Goal: Task Accomplishment & Management: Complete application form

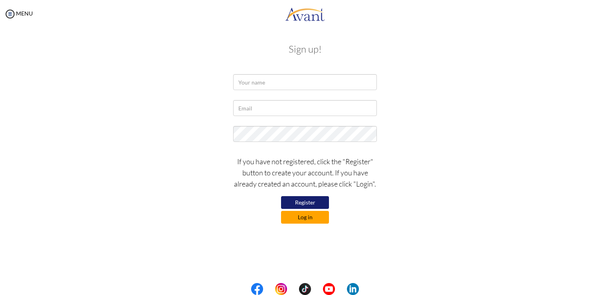
click at [298, 217] on button "Log in" at bounding box center [305, 217] width 48 height 13
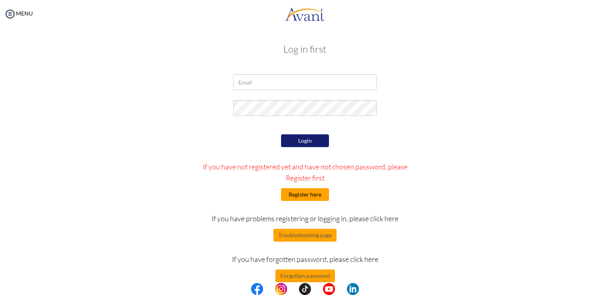
click at [313, 193] on button "Register here" at bounding box center [305, 194] width 48 height 13
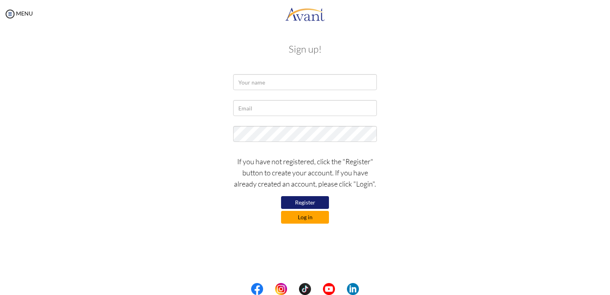
click at [310, 216] on button "Log in" at bounding box center [305, 217] width 48 height 13
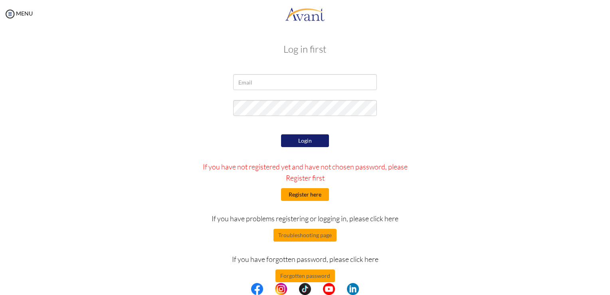
click at [312, 196] on button "Register here" at bounding box center [305, 194] width 48 height 13
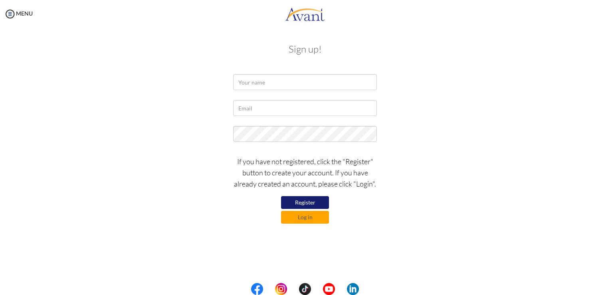
click at [304, 200] on button "Register" at bounding box center [305, 202] width 48 height 13
click at [278, 85] on input "text" at bounding box center [305, 82] width 144 height 16
type input "bina devi sarki"
type input "[EMAIL_ADDRESS][DOMAIN_NAME]"
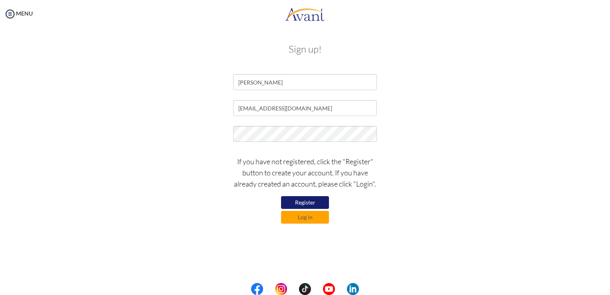
click at [292, 202] on button "Register" at bounding box center [305, 202] width 48 height 13
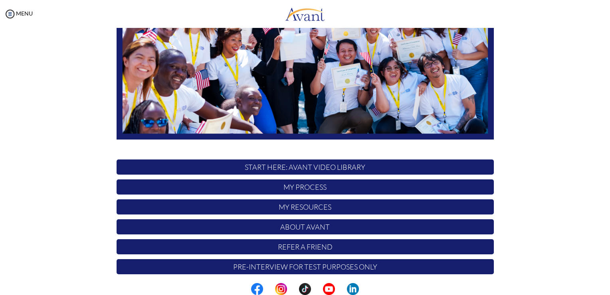
scroll to position [148, 0]
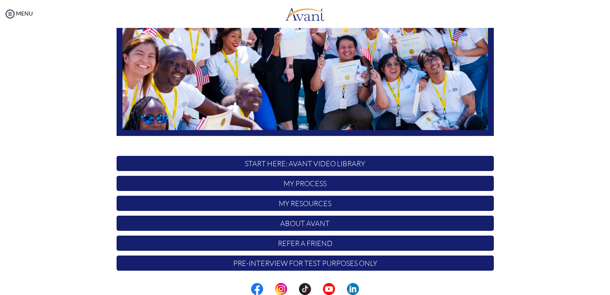
click at [292, 191] on p "My Process" at bounding box center [304, 183] width 377 height 15
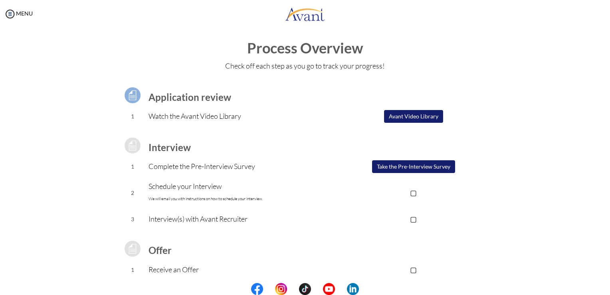
scroll to position [0, 0]
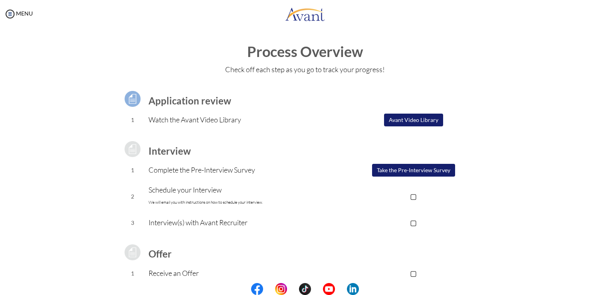
click at [402, 170] on button "Take the Pre-Interview Survey" at bounding box center [413, 170] width 83 height 13
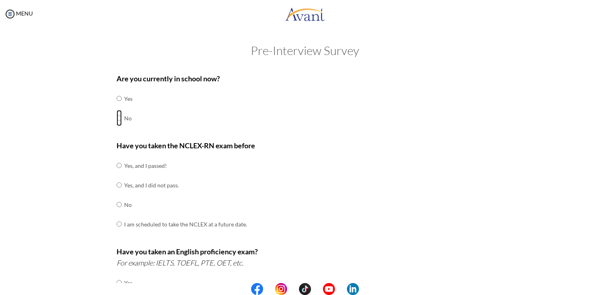
click at [117, 107] on input "radio" at bounding box center [118, 99] width 5 height 16
radio input "true"
click at [116, 166] on input "radio" at bounding box center [118, 166] width 5 height 16
radio input "true"
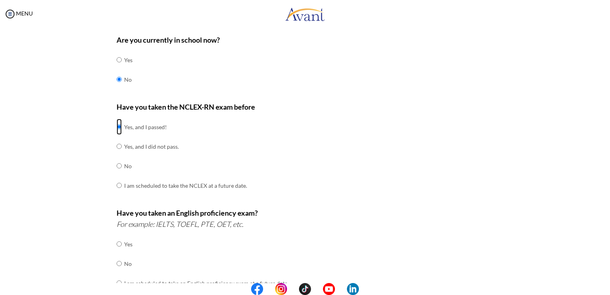
scroll to position [40, 0]
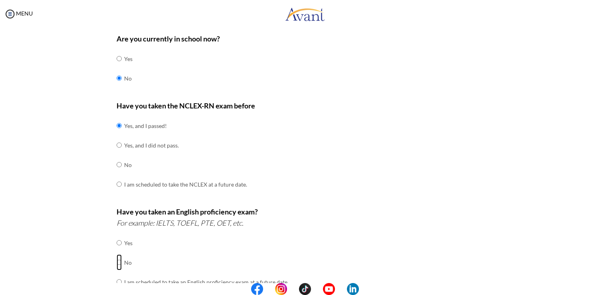
click at [117, 251] on input "radio" at bounding box center [118, 243] width 5 height 16
radio input "true"
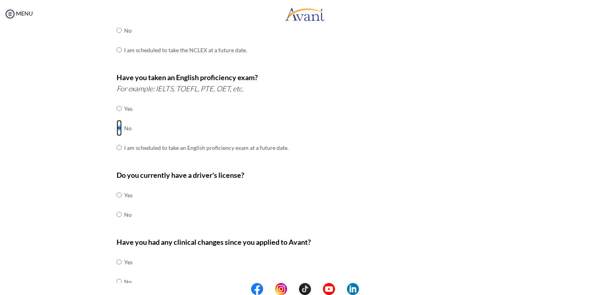
scroll to position [199, 0]
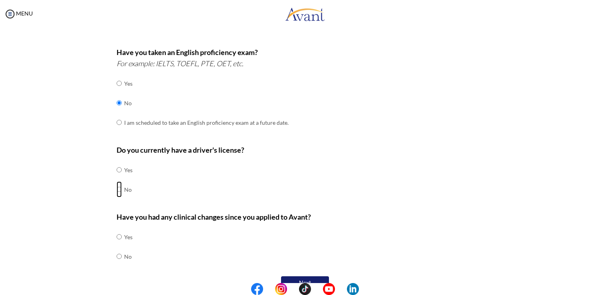
click at [116, 178] on input "radio" at bounding box center [118, 170] width 5 height 16
radio input "true"
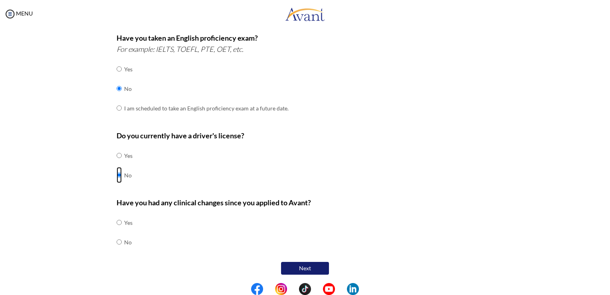
scroll to position [214, 0]
click at [116, 231] on input "radio" at bounding box center [118, 223] width 5 height 16
radio input "true"
click at [307, 265] on button "Next" at bounding box center [305, 268] width 48 height 13
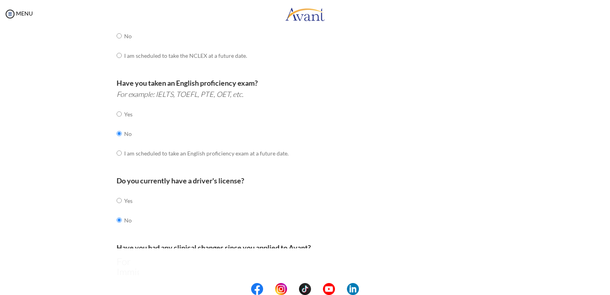
scroll to position [16, 0]
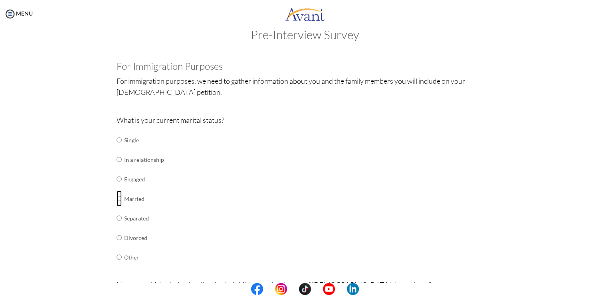
click at [116, 148] on input "radio" at bounding box center [118, 140] width 5 height 16
radio input "true"
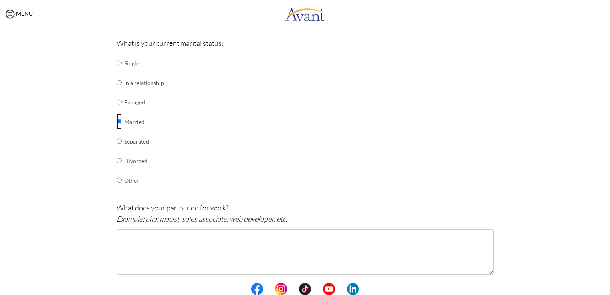
scroll to position [136, 0]
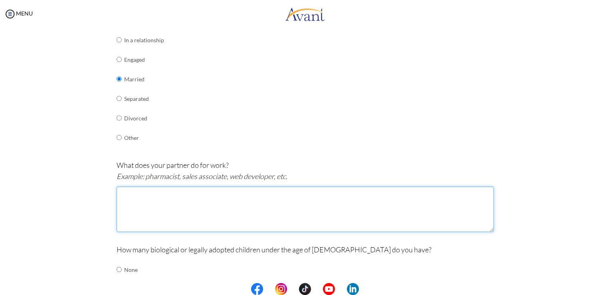
click at [138, 203] on textarea at bounding box center [304, 209] width 377 height 45
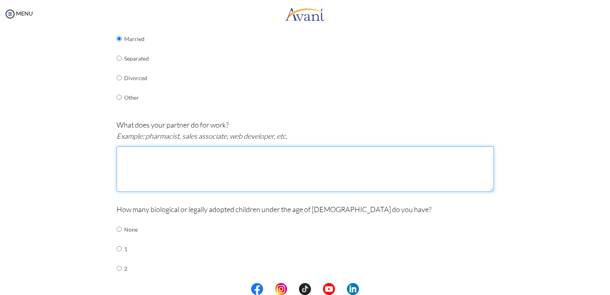
scroll to position [168, 0]
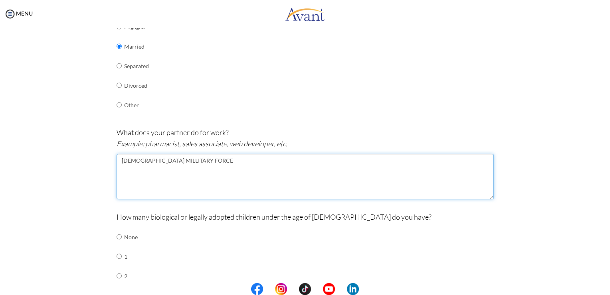
type textarea "INDIAN MILLITARY FORCE"
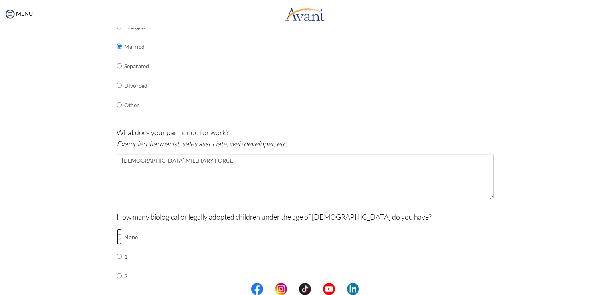
click at [116, 238] on input "radio" at bounding box center [118, 237] width 5 height 16
radio input "true"
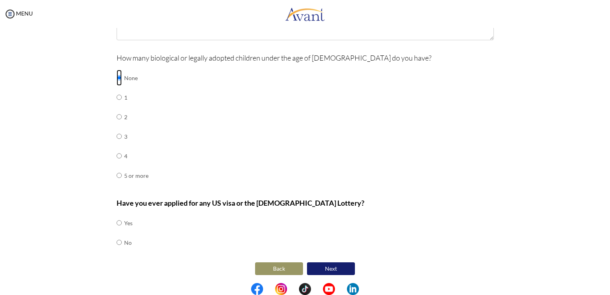
scroll to position [328, 0]
click at [116, 222] on input "radio" at bounding box center [118, 223] width 5 height 16
radio input "true"
click at [324, 269] on button "Next" at bounding box center [331, 268] width 48 height 13
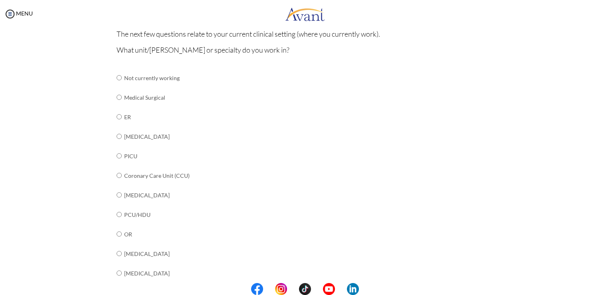
scroll to position [96, 0]
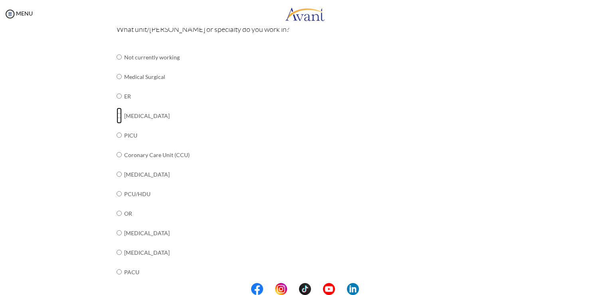
click at [116, 65] on input "radio" at bounding box center [118, 57] width 5 height 16
radio input "true"
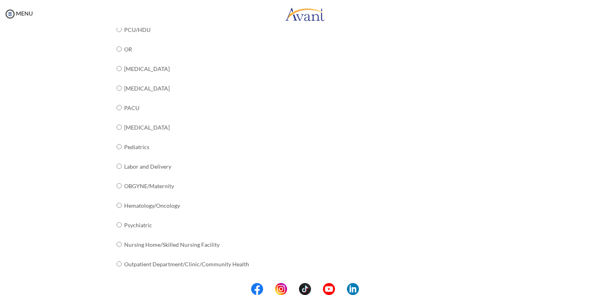
scroll to position [282, 0]
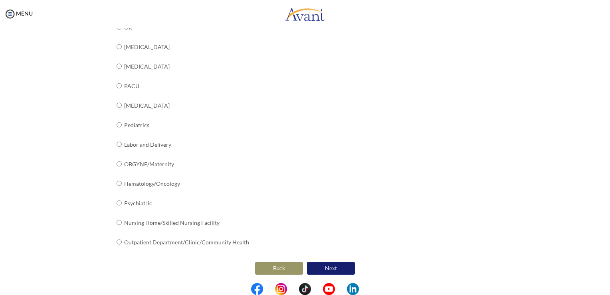
click at [330, 265] on button "Next" at bounding box center [331, 268] width 48 height 13
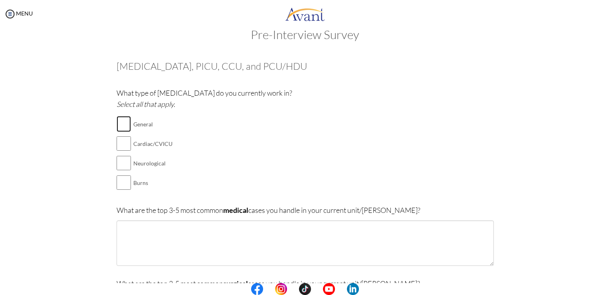
click at [122, 124] on input "checkbox" at bounding box center [123, 124] width 14 height 16
checkbox input "true"
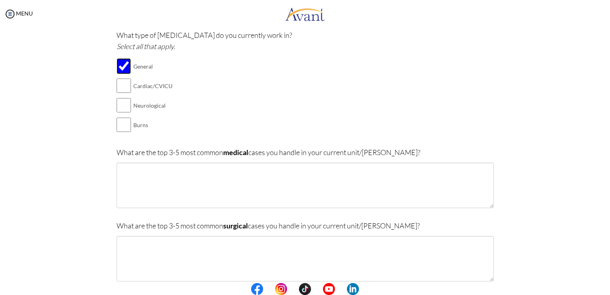
scroll to position [96, 0]
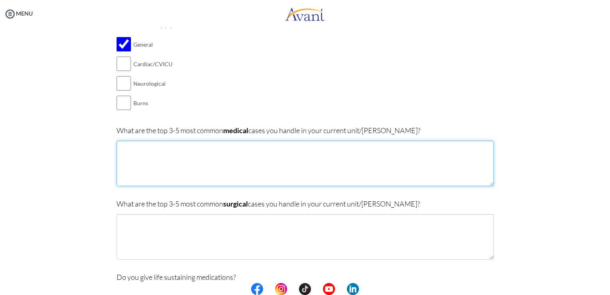
click at [215, 161] on textarea at bounding box center [304, 163] width 377 height 45
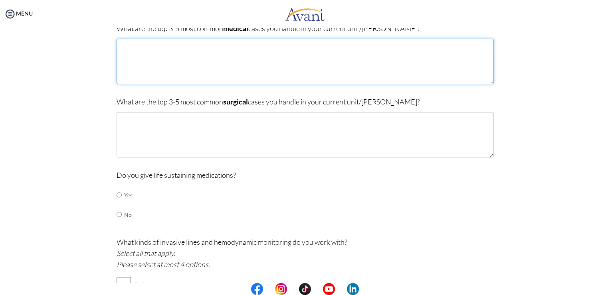
scroll to position [215, 0]
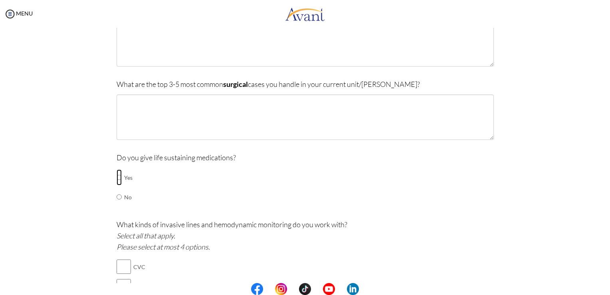
click at [116, 176] on input "radio" at bounding box center [118, 178] width 5 height 16
radio input "true"
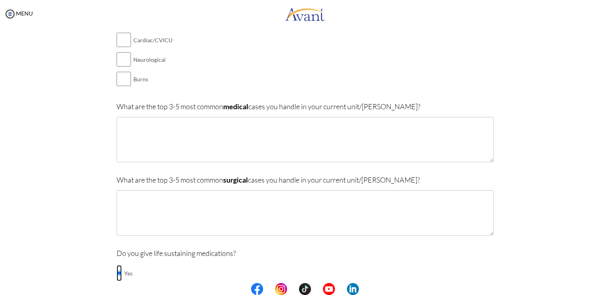
scroll to position [93, 0]
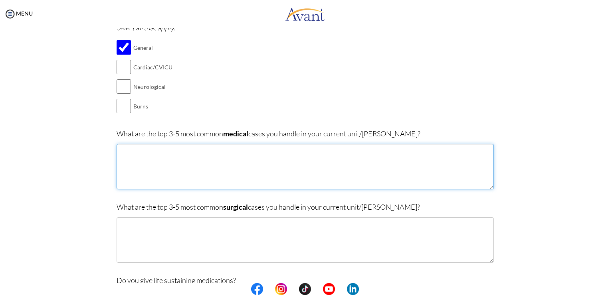
click at [140, 163] on textarea at bounding box center [304, 166] width 377 height 45
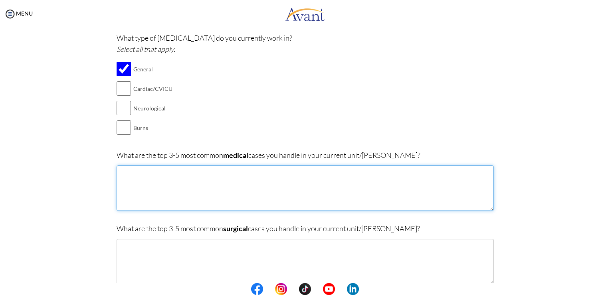
scroll to position [53, 0]
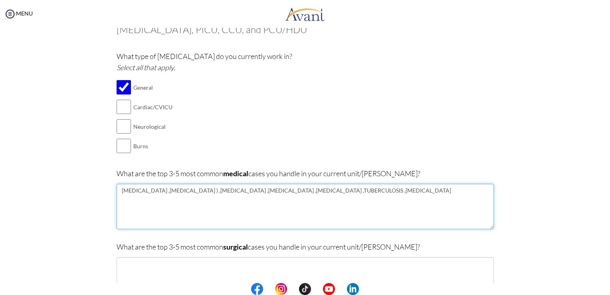
click at [442, 191] on textarea "PNEUMONIA ,COPD (chronic obstructive pulmonary disease ) ,TETANUS ,RABIES ,CRYP…" at bounding box center [304, 206] width 377 height 45
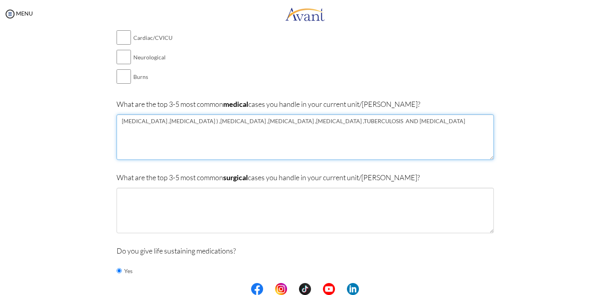
scroll to position [132, 0]
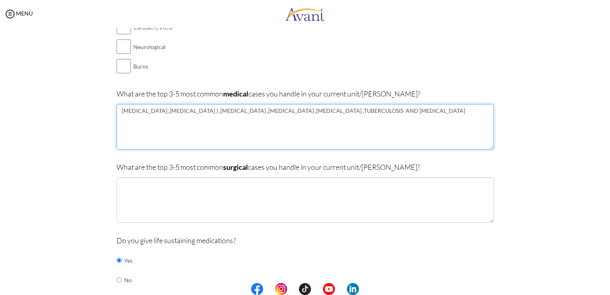
type textarea "PNEUMONIA ,COPD (chronic obstructive pulmonary disease ) ,TETANUS ,RABIES ,CRYP…"
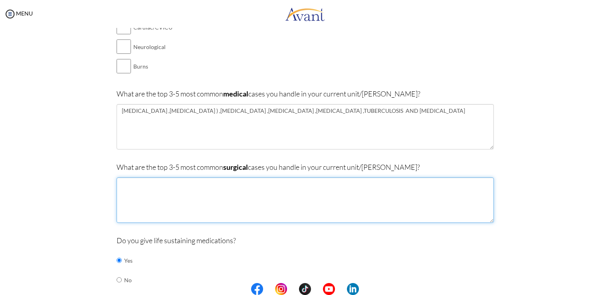
click at [167, 200] on textarea at bounding box center [304, 200] width 377 height 45
type textarea "M"
type textarea "H"
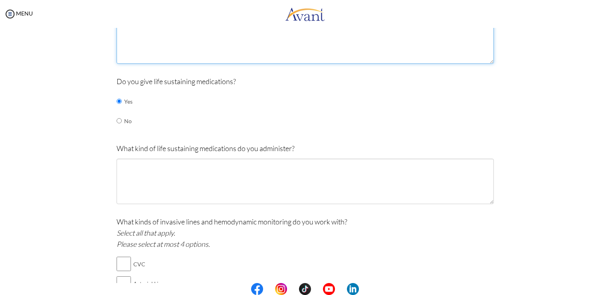
scroll to position [292, 0]
type textarea "hospital where i currently work is infectious hospital so surgical case is not …"
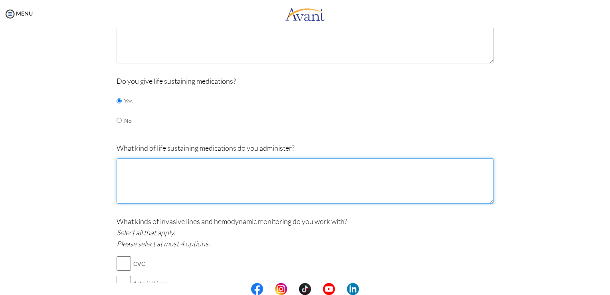
click at [142, 183] on textarea at bounding box center [304, 180] width 377 height 45
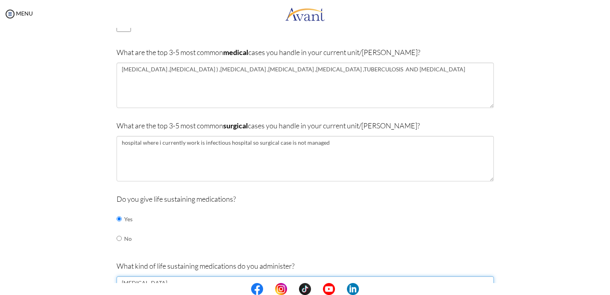
scroll to position [254, 0]
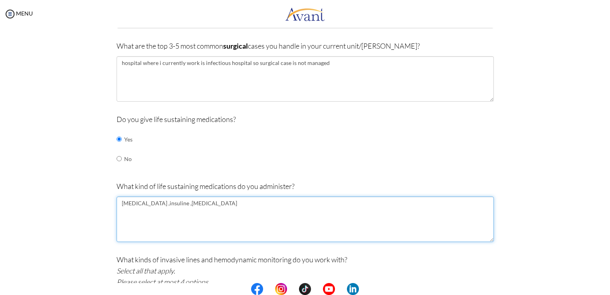
click at [209, 203] on textarea "vasopressin ,insuline ,anticoagulants" at bounding box center [304, 219] width 377 height 45
click at [219, 204] on textarea "vasopressin ,insuline ,anticoagulants , and adrenaline" at bounding box center [304, 219] width 377 height 45
click at [117, 203] on textarea "vasopressin ,insuline ,anticoagulants , adrenaline" at bounding box center [304, 219] width 377 height 45
click at [211, 204] on textarea "vasopressin ,insuline ,anticoagulants , adrenaline" at bounding box center [304, 219] width 377 height 45
click at [239, 201] on textarea "vasopressin ,insuline ,anticoagulants , adrenaline" at bounding box center [304, 219] width 377 height 45
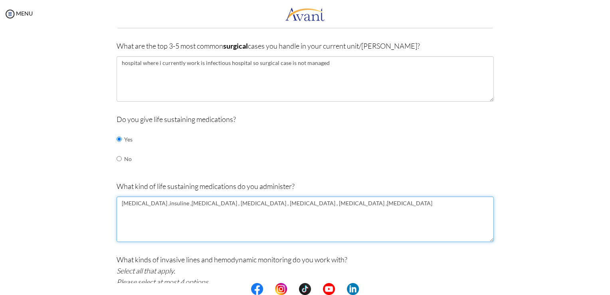
click at [343, 207] on textarea "vasopressin ,insuline ,anticoagulants , adrenaline , atropine , noradrenaline ,…" at bounding box center [304, 219] width 377 height 45
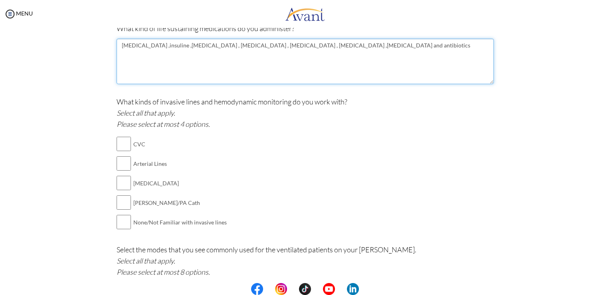
scroll to position [413, 0]
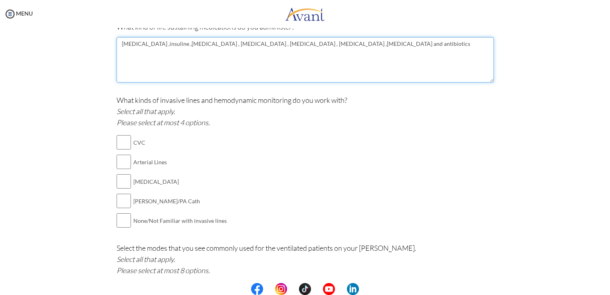
type textarea "vasopressin ,insuline ,anticoagulants , adrenaline , atropine , noradrenaline ,…"
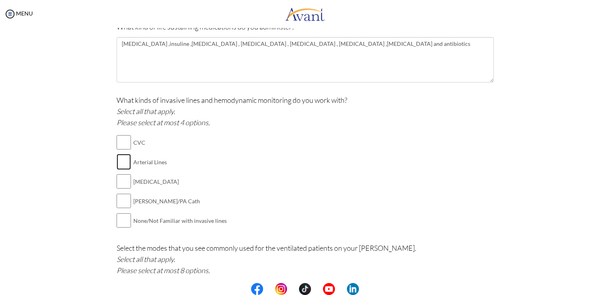
click at [122, 163] on input "checkbox" at bounding box center [123, 162] width 14 height 16
checkbox input "true"
click at [118, 140] on input "checkbox" at bounding box center [123, 142] width 14 height 16
checkbox input "true"
click at [120, 164] on input "checkbox" at bounding box center [123, 162] width 14 height 16
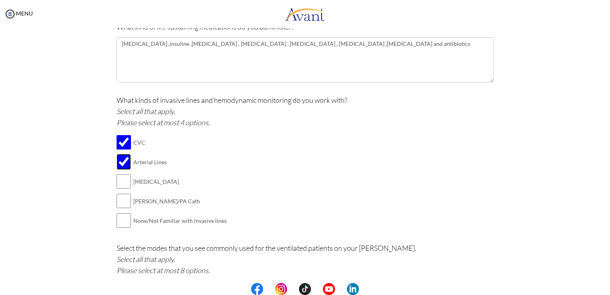
checkbox input "false"
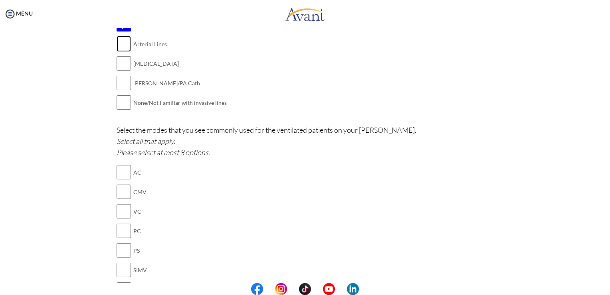
scroll to position [533, 0]
click at [126, 172] on input "checkbox" at bounding box center [123, 171] width 14 height 16
checkbox input "true"
click at [119, 187] on input "checkbox" at bounding box center [123, 190] width 14 height 16
checkbox input "true"
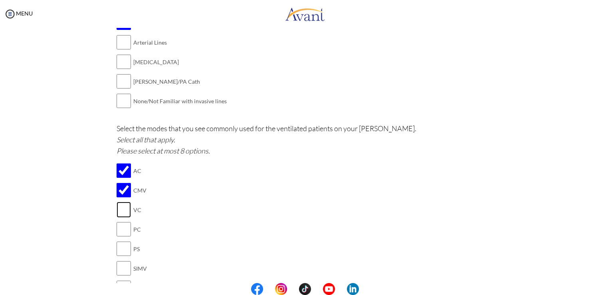
click at [119, 206] on input "checkbox" at bounding box center [123, 210] width 14 height 16
checkbox input "true"
click at [118, 233] on input "checkbox" at bounding box center [123, 229] width 14 height 16
checkbox input "true"
click at [116, 248] on input "checkbox" at bounding box center [123, 249] width 14 height 16
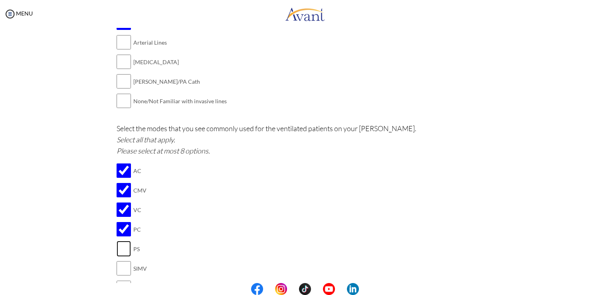
checkbox input "true"
click at [118, 263] on input "checkbox" at bounding box center [123, 269] width 14 height 16
checkbox input "true"
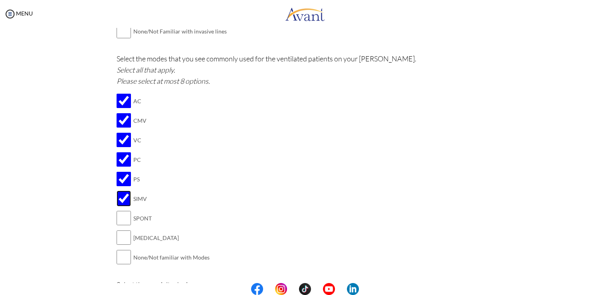
scroll to position [613, 0]
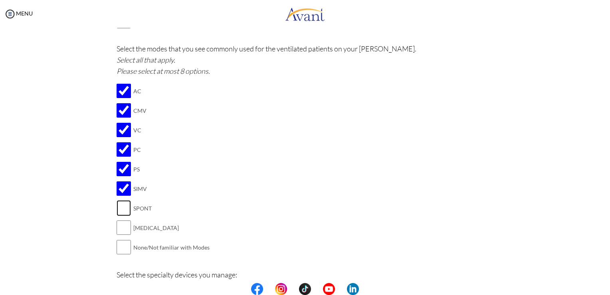
click at [119, 209] on input "checkbox" at bounding box center [123, 208] width 14 height 16
checkbox input "true"
click at [123, 228] on input "checkbox" at bounding box center [123, 228] width 14 height 16
checkbox input "true"
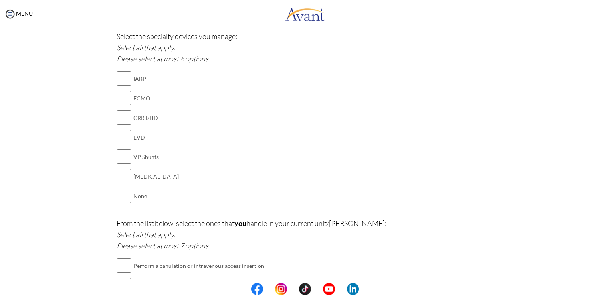
scroll to position [852, 0]
click at [119, 177] on input "checkbox" at bounding box center [123, 176] width 14 height 16
checkbox input "true"
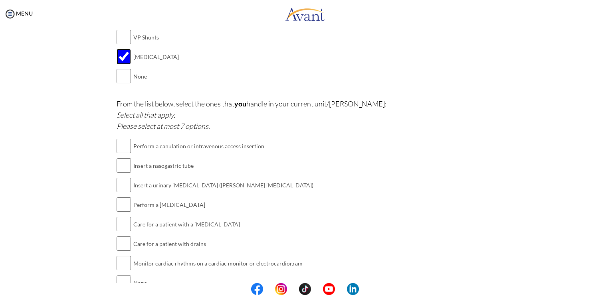
scroll to position [970, 0]
click at [120, 144] on input "checkbox" at bounding box center [123, 147] width 14 height 16
checkbox input "true"
click at [127, 167] on input "checkbox" at bounding box center [123, 166] width 14 height 16
checkbox input "true"
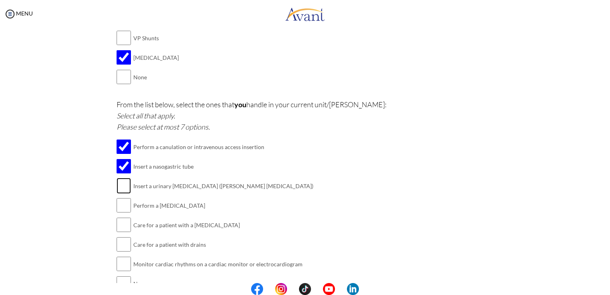
click at [124, 181] on input "checkbox" at bounding box center [123, 186] width 14 height 16
checkbox input "true"
click at [121, 206] on input "checkbox" at bounding box center [123, 205] width 14 height 16
checkbox input "true"
click at [122, 223] on input "checkbox" at bounding box center [123, 225] width 14 height 16
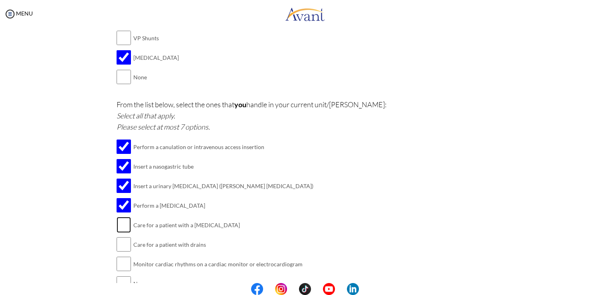
checkbox input "true"
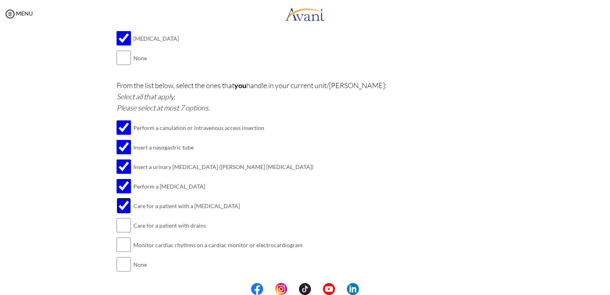
scroll to position [1010, 0]
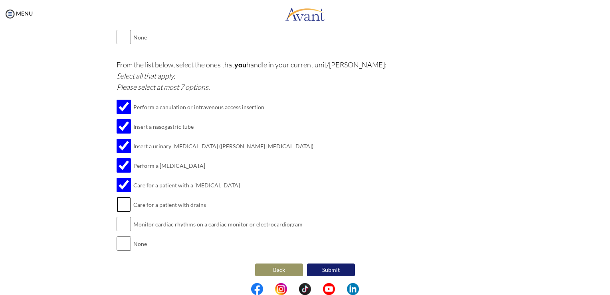
click at [116, 206] on input "checkbox" at bounding box center [123, 205] width 14 height 16
click at [125, 200] on input "checkbox" at bounding box center [123, 205] width 14 height 16
checkbox input "false"
click at [131, 223] on td at bounding box center [132, 225] width 2 height 20
click at [118, 224] on input "checkbox" at bounding box center [123, 224] width 14 height 16
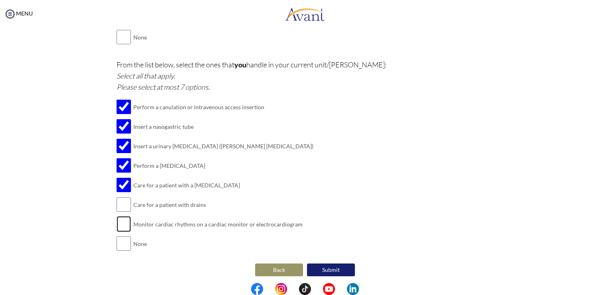
checkbox input "true"
click at [329, 269] on button "Submit" at bounding box center [331, 270] width 48 height 13
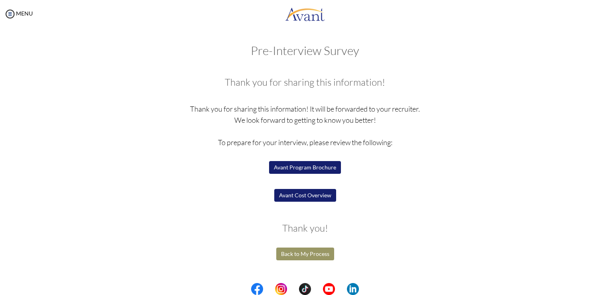
click at [293, 168] on button "Avant Program Brochure" at bounding box center [305, 167] width 72 height 13
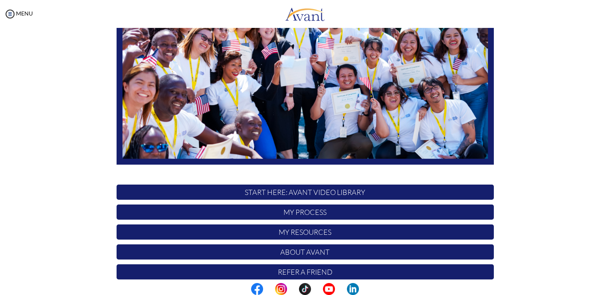
scroll to position [148, 0]
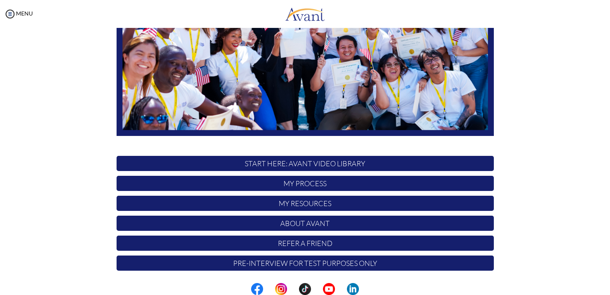
click at [268, 181] on p "My Process" at bounding box center [304, 183] width 377 height 15
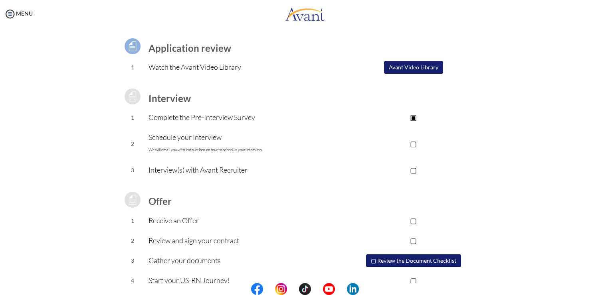
scroll to position [67, 0]
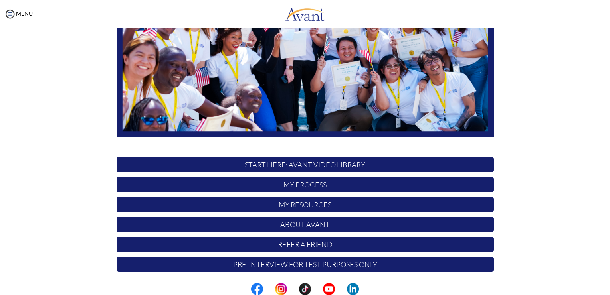
scroll to position [148, 0]
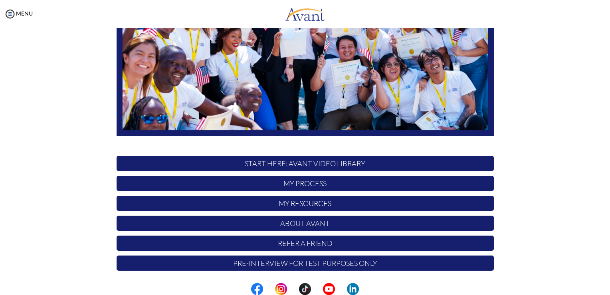
click at [301, 171] on div "Hi bina ! START HERE: Avant Video Library My Process My Resources About Avant R…" at bounding box center [305, 81] width 389 height 387
click at [300, 172] on div "Hi bina ! START HERE: Avant Video Library My Process My Resources About Avant R…" at bounding box center [305, 81] width 389 height 387
drag, startPoint x: 300, startPoint y: 172, endPoint x: 278, endPoint y: 164, distance: 23.7
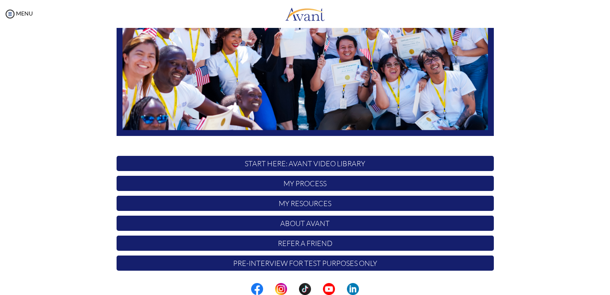
click at [278, 164] on p "START HERE: Avant Video Library" at bounding box center [304, 163] width 377 height 15
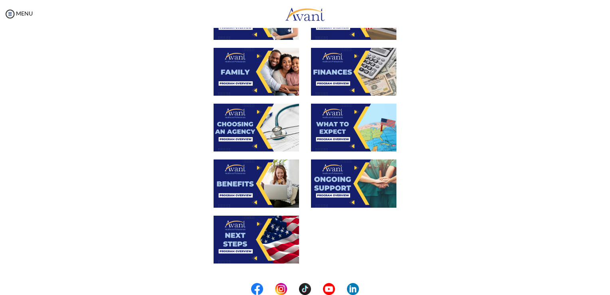
scroll to position [213, 0]
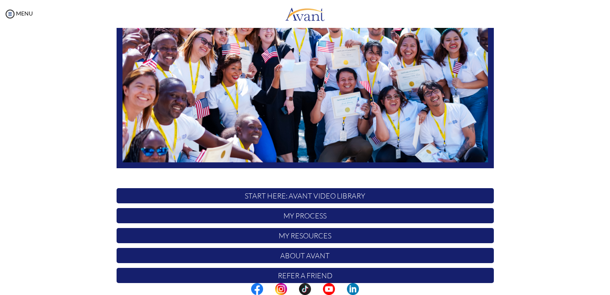
scroll to position [148, 0]
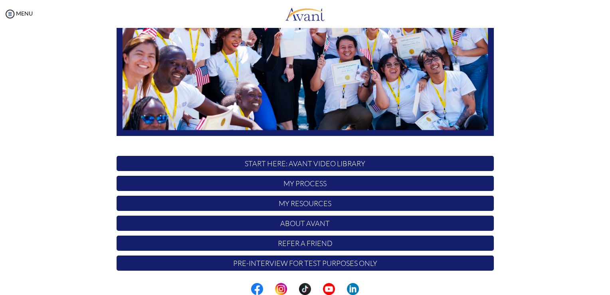
click at [272, 205] on p "My Resources" at bounding box center [304, 203] width 377 height 15
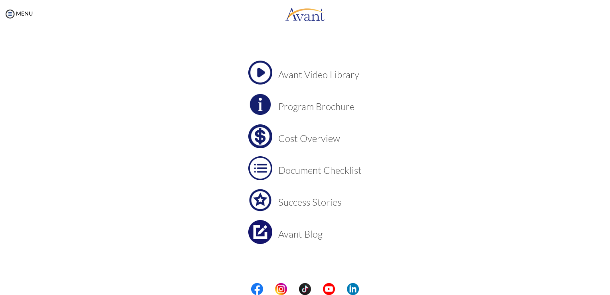
scroll to position [27, 0]
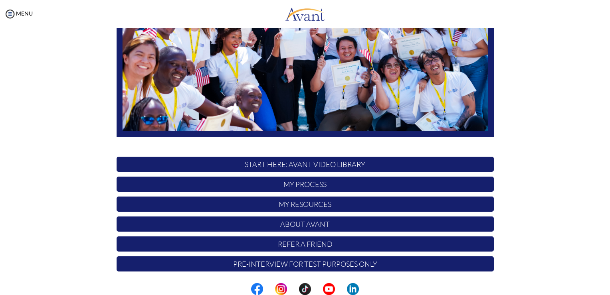
scroll to position [148, 0]
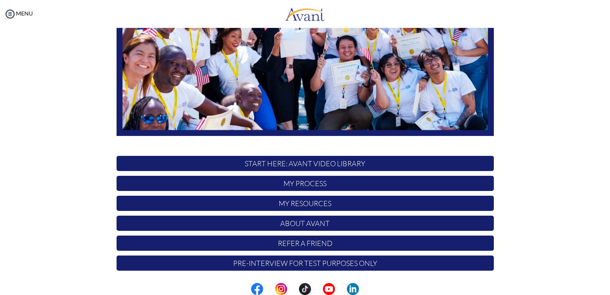
click at [231, 268] on p "Pre-Interview for test purposes only" at bounding box center [304, 263] width 377 height 15
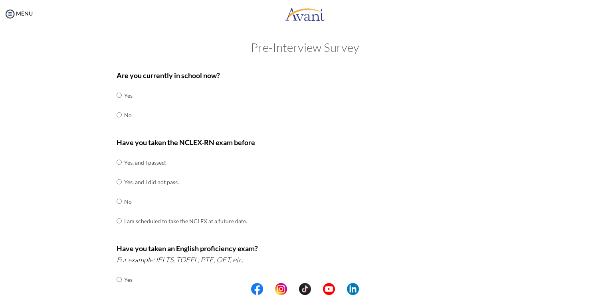
scroll to position [0, 0]
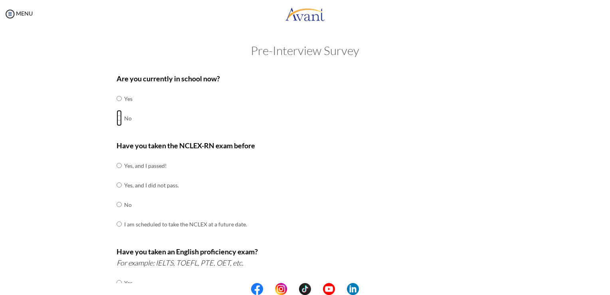
click at [116, 107] on input "radio" at bounding box center [118, 99] width 5 height 16
radio input "true"
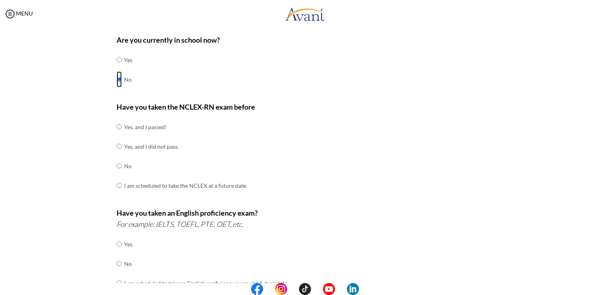
scroll to position [40, 0]
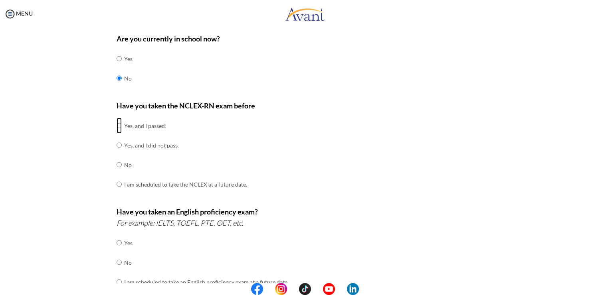
click at [116, 125] on input "radio" at bounding box center [118, 126] width 5 height 16
radio input "true"
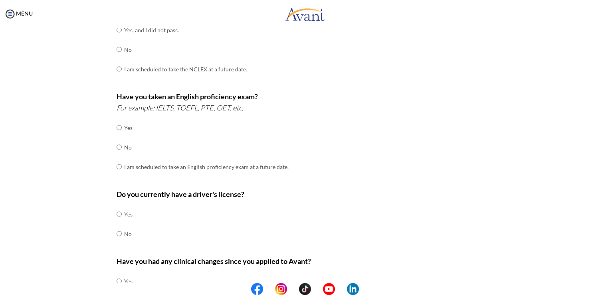
scroll to position [160, 0]
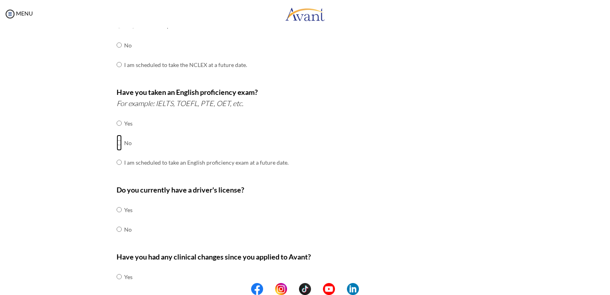
click at [116, 131] on input "radio" at bounding box center [118, 123] width 5 height 16
radio input "true"
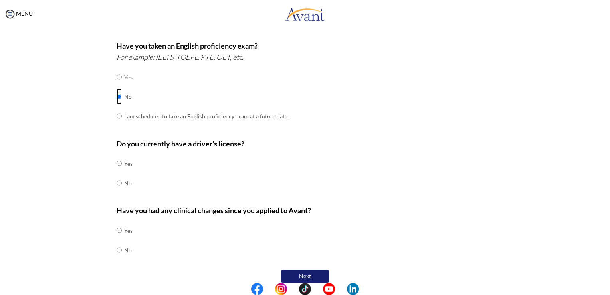
scroll to position [214, 0]
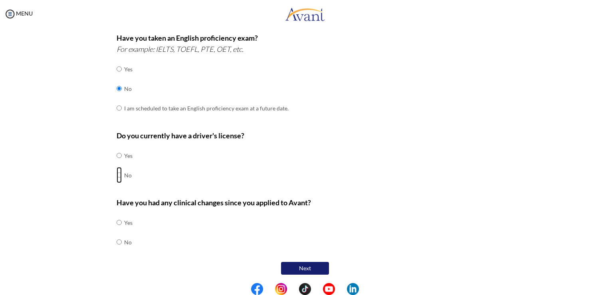
click at [116, 164] on input "radio" at bounding box center [118, 156] width 5 height 16
radio input "true"
click at [116, 231] on input "radio" at bounding box center [118, 223] width 5 height 16
radio input "true"
click at [289, 267] on button "Next" at bounding box center [305, 268] width 48 height 13
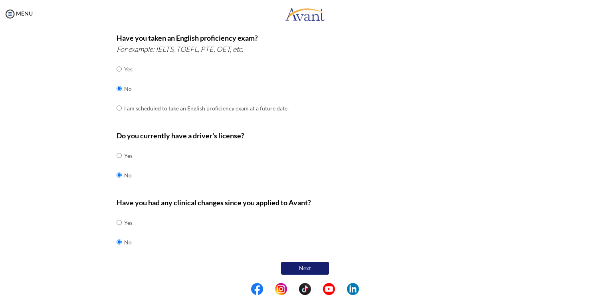
scroll to position [16, 0]
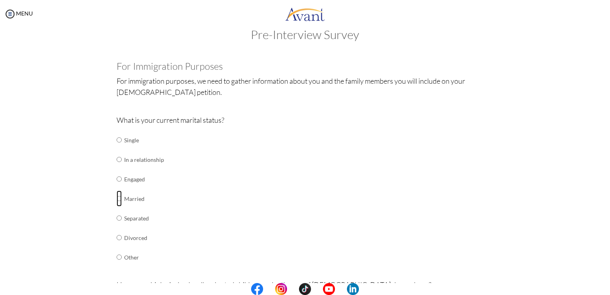
click at [116, 148] on input "radio" at bounding box center [118, 140] width 5 height 16
radio input "true"
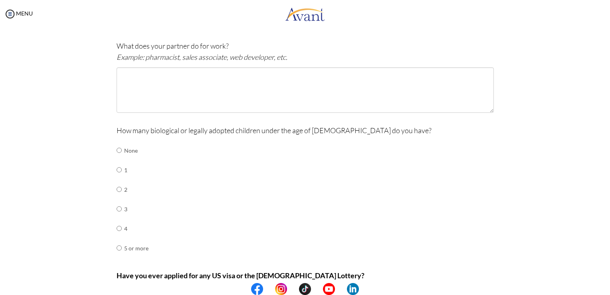
scroll to position [248, 0]
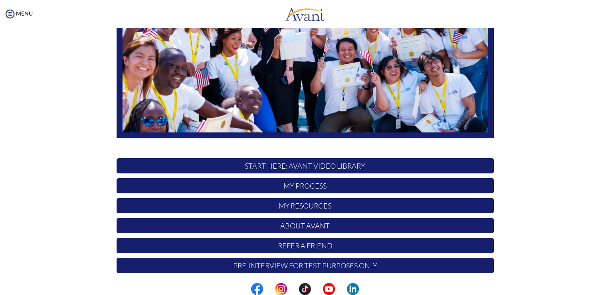
scroll to position [148, 0]
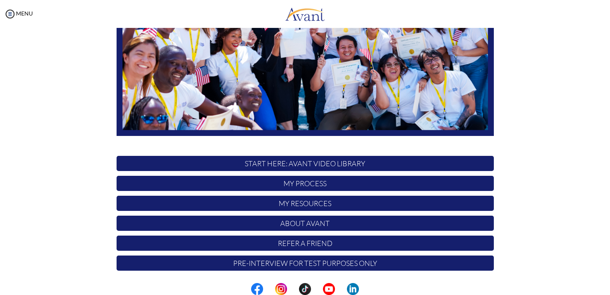
click at [297, 222] on p "About Avant" at bounding box center [304, 223] width 377 height 15
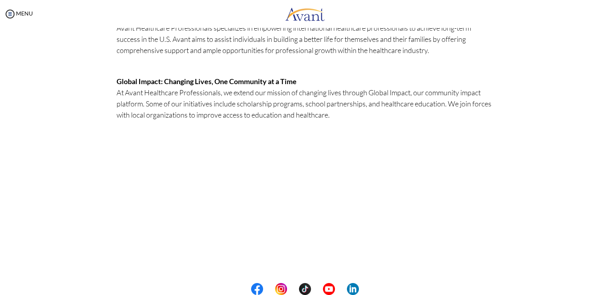
scroll to position [214, 0]
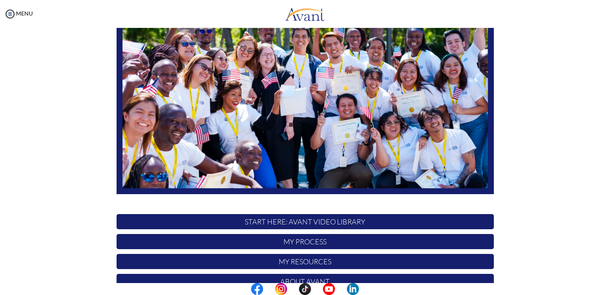
scroll to position [148, 0]
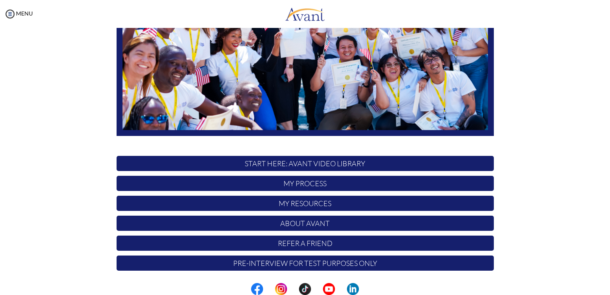
click at [296, 204] on p "My Resources" at bounding box center [304, 203] width 377 height 15
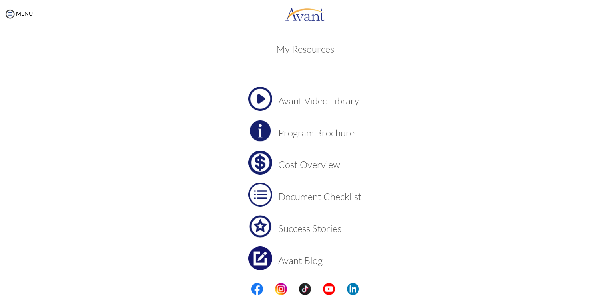
click at [257, 96] on img at bounding box center [260, 99] width 24 height 24
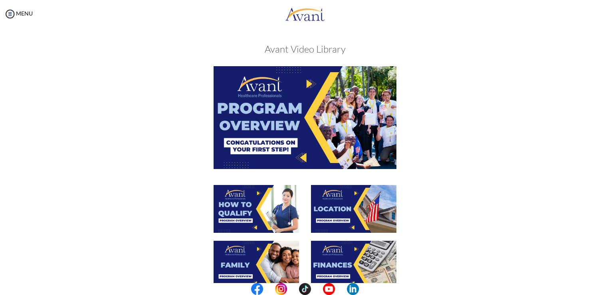
click at [306, 130] on img at bounding box center [304, 117] width 183 height 103
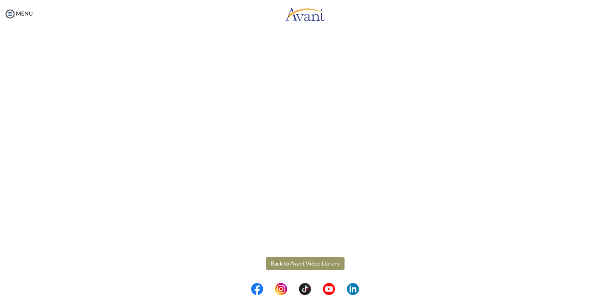
scroll to position [97, 0]
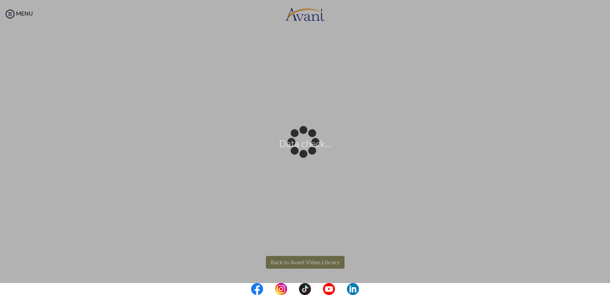
click at [277, 262] on body "Data check... Maintenance break. Please come back in 2 hours. MENU My Status Wh…" at bounding box center [305, 147] width 610 height 295
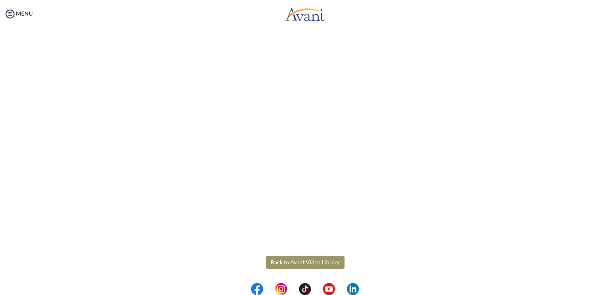
click at [292, 263] on button "Back to Avant Video Library" at bounding box center [305, 262] width 79 height 13
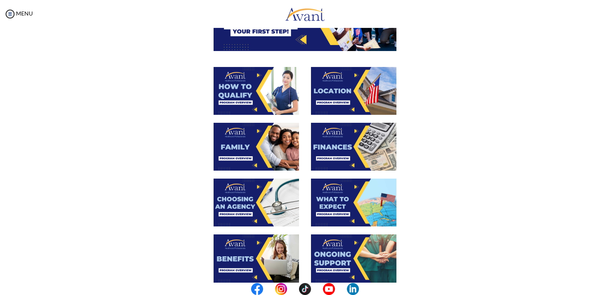
scroll to position [120, 0]
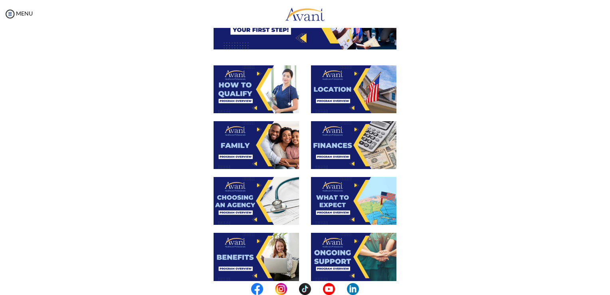
click at [241, 97] on img at bounding box center [255, 89] width 85 height 48
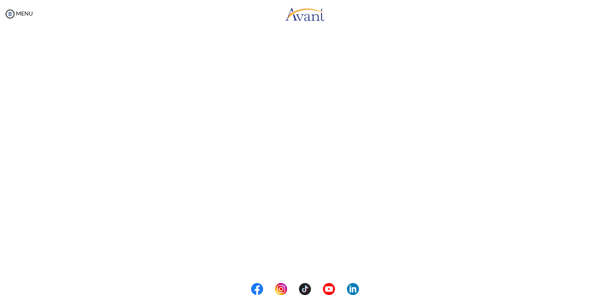
scroll to position [97, 0]
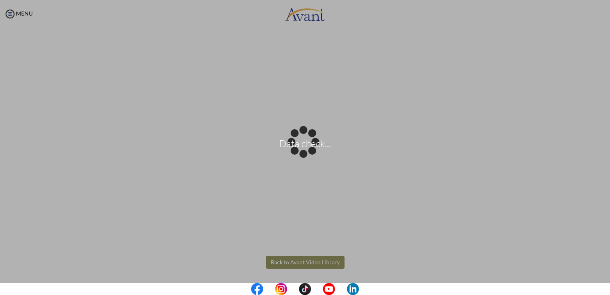
click at [286, 262] on body "Data check... Maintenance break. Please come back in 2 hours. MENU My Status Wh…" at bounding box center [305, 147] width 610 height 295
